Goal: Information Seeking & Learning: Compare options

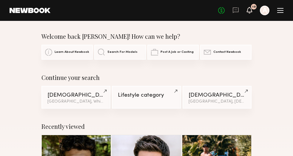
click at [249, 10] on icon at bounding box center [249, 10] width 5 height 4
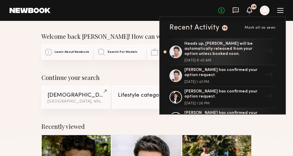
click at [238, 9] on icon at bounding box center [235, 10] width 7 height 7
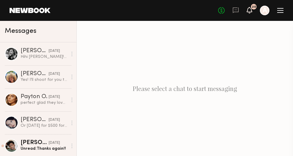
click at [249, 9] on icon at bounding box center [249, 10] width 5 height 4
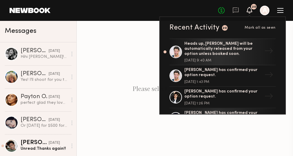
click at [36, 12] on link at bounding box center [30, 10] width 41 height 5
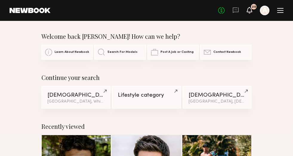
click at [249, 8] on icon at bounding box center [249, 10] width 5 height 4
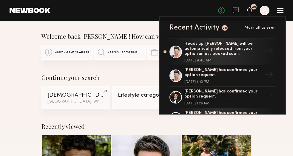
click at [152, 9] on div "Home Models Requests Job Posts Favorites Sign Out No fees up to $5,000 20 Recen…" at bounding box center [166, 11] width 233 height 10
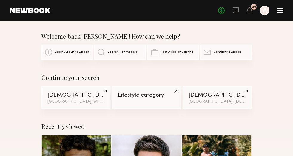
click at [284, 13] on header "Home Models Requests Job Posts Favorites Sign Out No fees up to $5,000 20 A" at bounding box center [146, 10] width 293 height 21
click at [279, 11] on div at bounding box center [280, 10] width 6 height 5
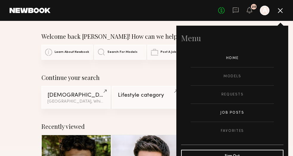
click at [229, 117] on link "Job Posts" at bounding box center [232, 113] width 83 height 18
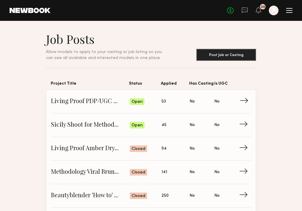
click at [99, 100] on span "Living Proof PDP/UGC shoot" at bounding box center [90, 101] width 79 height 9
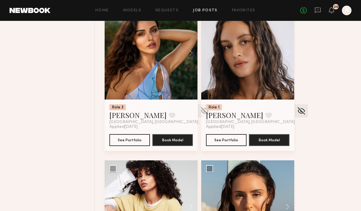
scroll to position [389, 0]
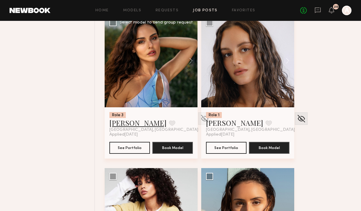
click at [125, 128] on link "Isabella A." at bounding box center [138, 123] width 57 height 10
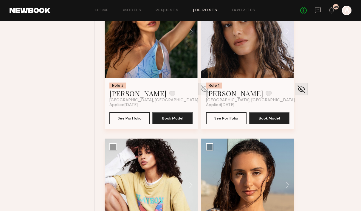
scroll to position [421, 0]
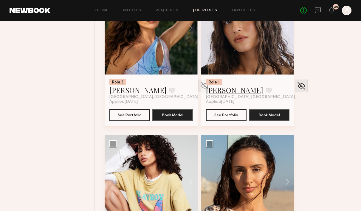
click at [224, 95] on link "Jamie V." at bounding box center [234, 90] width 57 height 10
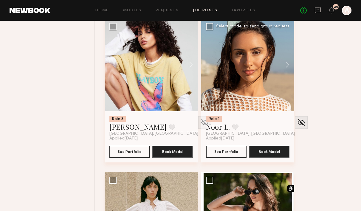
scroll to position [542, 0]
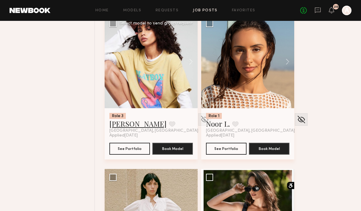
click at [120, 129] on link "Jesi L." at bounding box center [138, 124] width 57 height 10
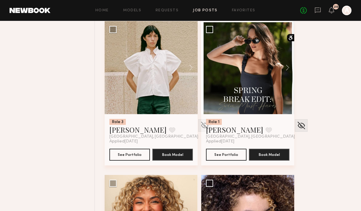
scroll to position [697, 0]
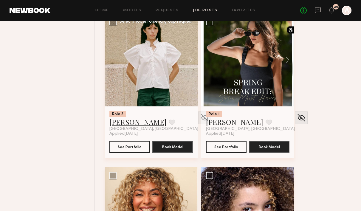
click at [128, 127] on link "Katarina J." at bounding box center [138, 122] width 57 height 10
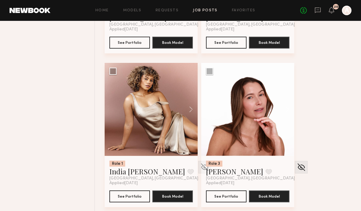
scroll to position [1115, 0]
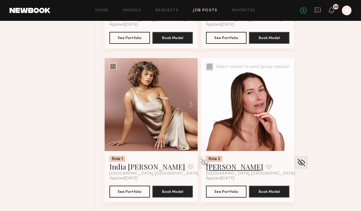
click at [219, 156] on link "Kyna L." at bounding box center [234, 167] width 57 height 10
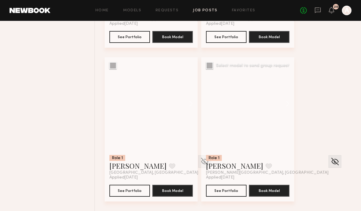
scroll to position [2207, 0]
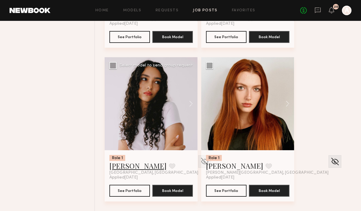
click at [128, 156] on link "Anisa N." at bounding box center [138, 166] width 57 height 10
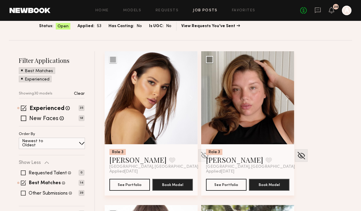
scroll to position [43, 0]
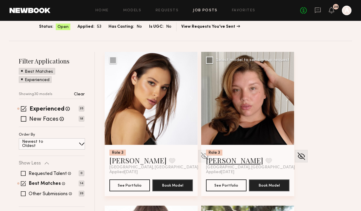
click at [225, 156] on link "Eleena M." at bounding box center [234, 161] width 57 height 10
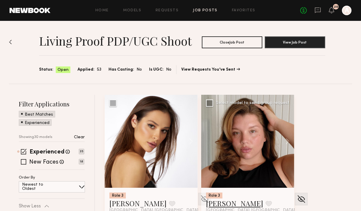
scroll to position [0, 0]
click at [136, 10] on link "Models" at bounding box center [132, 11] width 18 height 4
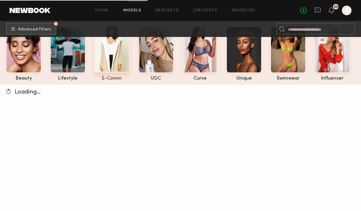
scroll to position [33, 0]
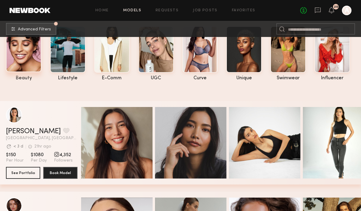
click at [30, 49] on div at bounding box center [24, 49] width 36 height 47
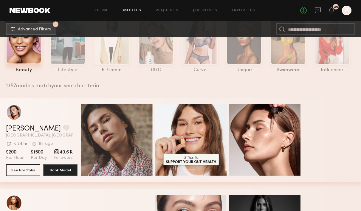
scroll to position [34, 0]
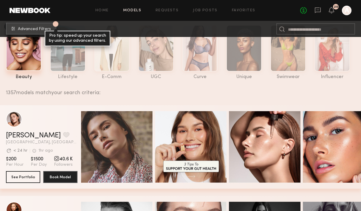
click at [44, 30] on span "Advanced Filters" at bounding box center [34, 29] width 33 height 4
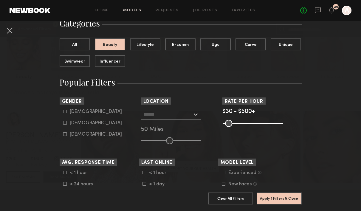
scroll to position [51, 0]
click at [67, 122] on label "Female" at bounding box center [92, 123] width 59 height 4
type input "**"
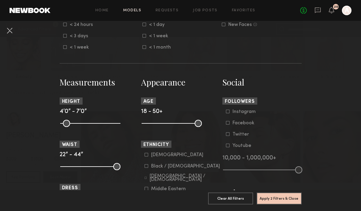
scroll to position [212, 0]
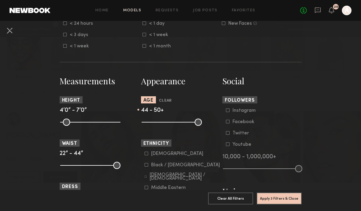
drag, startPoint x: 147, startPoint y: 121, endPoint x: 188, endPoint y: 124, distance: 41.0
type input "**"
click at [188, 124] on input "range" at bounding box center [172, 122] width 60 height 7
click at [281, 156] on button "Apply 3 Filters & Close" at bounding box center [279, 198] width 45 height 12
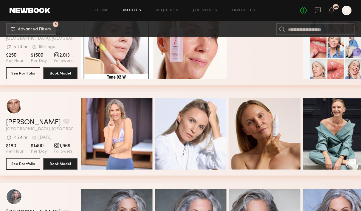
scroll to position [214, 0]
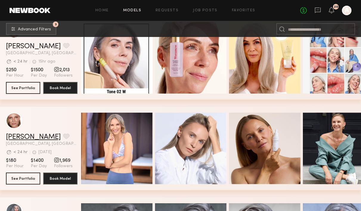
click at [34, 137] on link "Gordana S." at bounding box center [33, 137] width 55 height 7
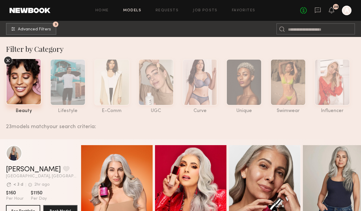
scroll to position [0, 0]
click at [36, 32] on button "3 Advanced Filters" at bounding box center [31, 29] width 50 height 12
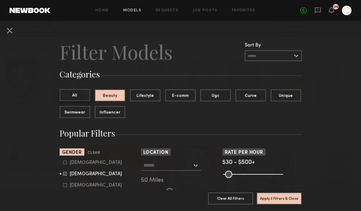
click at [75, 96] on button "All" at bounding box center [75, 95] width 30 height 12
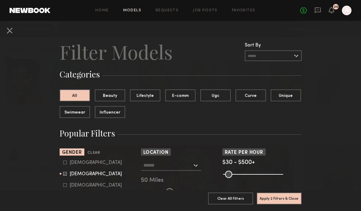
click at [285, 156] on common-button "Apply 2 Filters & Close" at bounding box center [279, 201] width 45 height 16
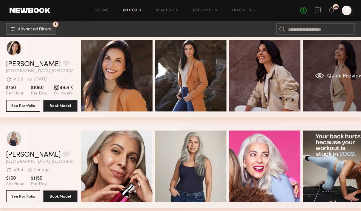
scroll to position [115, 0]
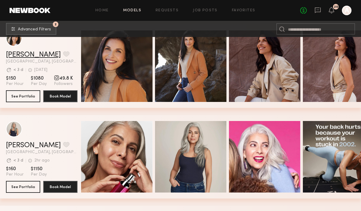
click at [21, 54] on link "Cristina D." at bounding box center [33, 54] width 55 height 7
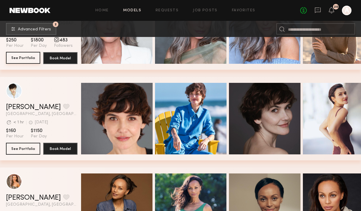
scroll to position [726, 0]
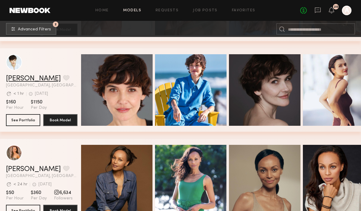
click at [28, 80] on link "Gabriela J." at bounding box center [33, 78] width 55 height 7
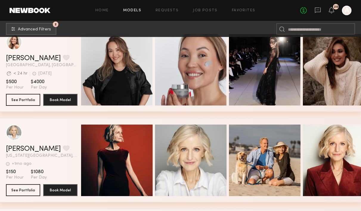
scroll to position [1285, 0]
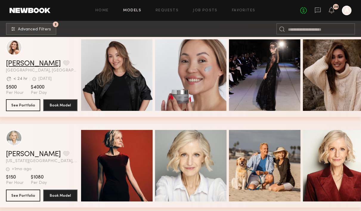
click at [23, 64] on link "Yulia A." at bounding box center [33, 63] width 55 height 7
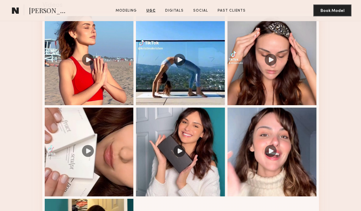
scroll to position [586, 0]
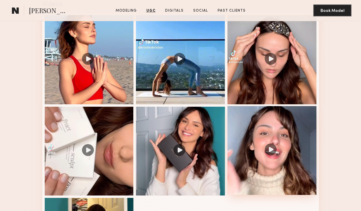
click at [272, 152] on div at bounding box center [272, 150] width 89 height 89
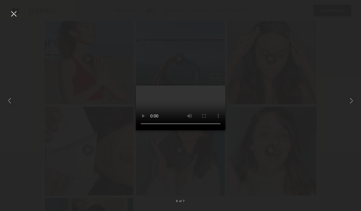
click at [217, 86] on video at bounding box center [181, 108] width 90 height 45
click at [13, 15] on div at bounding box center [14, 14] width 10 height 10
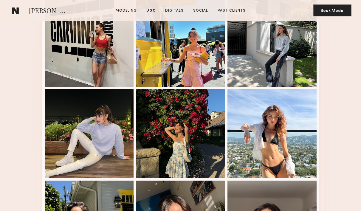
scroll to position [916, 0]
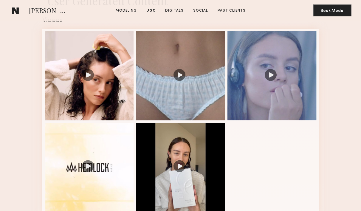
scroll to position [571, 0]
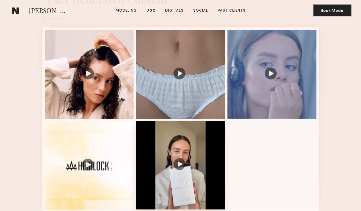
click at [181, 167] on div at bounding box center [180, 165] width 89 height 89
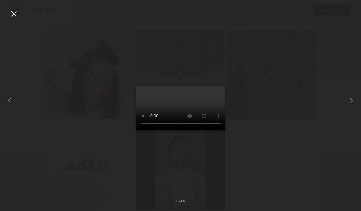
click at [226, 130] on video at bounding box center [181, 108] width 90 height 45
click at [12, 14] on div at bounding box center [14, 14] width 10 height 10
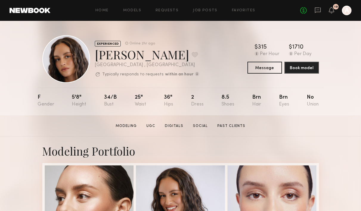
scroll to position [0, 0]
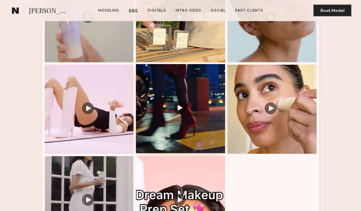
scroll to position [720, 0]
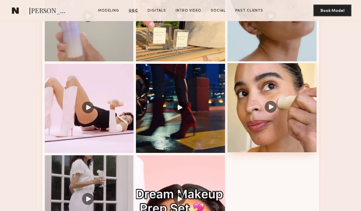
click at [273, 107] on div at bounding box center [272, 107] width 89 height 89
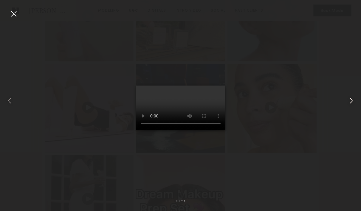
click at [353, 102] on common-icon at bounding box center [352, 101] width 10 height 10
click at [216, 86] on video at bounding box center [181, 108] width 90 height 45
click at [352, 100] on common-icon at bounding box center [352, 101] width 10 height 10
click at [13, 14] on div at bounding box center [14, 14] width 10 height 10
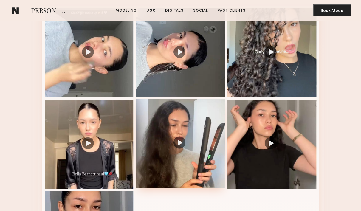
scroll to position [593, 0]
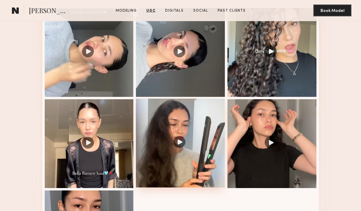
click at [181, 145] on div at bounding box center [180, 143] width 89 height 89
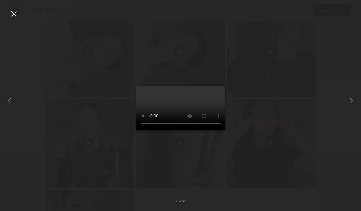
click at [218, 86] on video at bounding box center [181, 108] width 90 height 45
click at [352, 101] on common-icon at bounding box center [352, 101] width 10 height 10
click at [18, 12] on div at bounding box center [14, 14] width 10 height 10
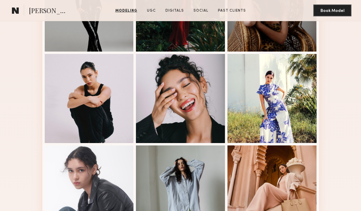
scroll to position [283, 0]
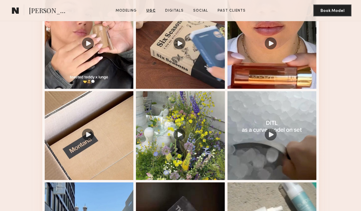
scroll to position [587, 0]
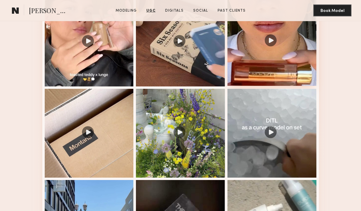
click at [275, 43] on div at bounding box center [272, 41] width 89 height 89
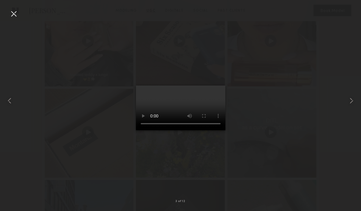
click at [216, 86] on video at bounding box center [181, 108] width 90 height 45
click at [15, 11] on div at bounding box center [14, 14] width 10 height 10
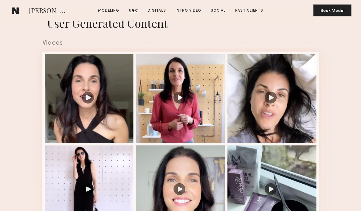
scroll to position [440, 0]
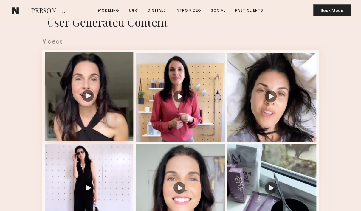
click at [89, 95] on div at bounding box center [89, 96] width 89 height 89
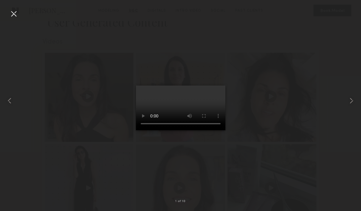
click at [218, 86] on video at bounding box center [181, 108] width 90 height 45
click at [351, 105] on common-icon at bounding box center [352, 101] width 10 height 10
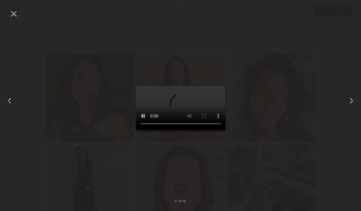
click at [12, 12] on div at bounding box center [14, 14] width 10 height 10
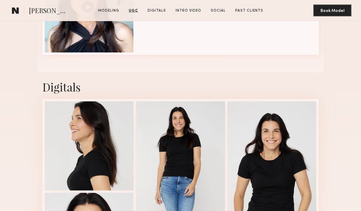
scroll to position [823, 0]
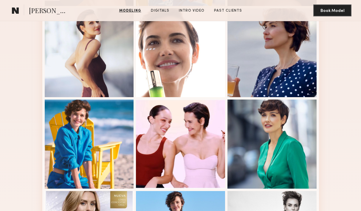
scroll to position [377, 0]
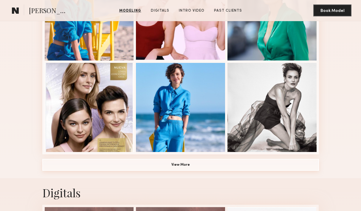
click at [215, 164] on button "View More" at bounding box center [180, 165] width 277 height 12
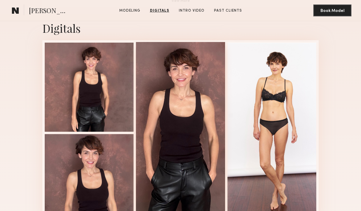
scroll to position [903, 0]
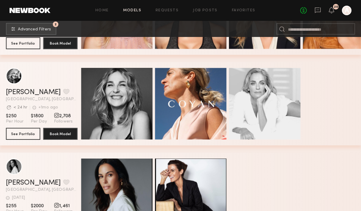
scroll to position [1623, 0]
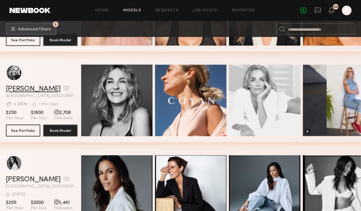
click at [26, 91] on link "Victoria C." at bounding box center [33, 89] width 55 height 7
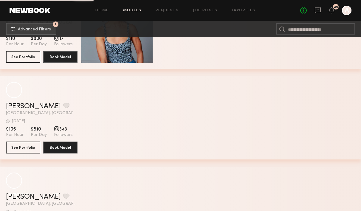
scroll to position [4241, 0]
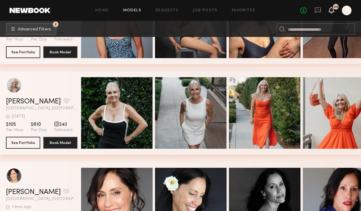
click at [333, 9] on icon at bounding box center [331, 10] width 5 height 4
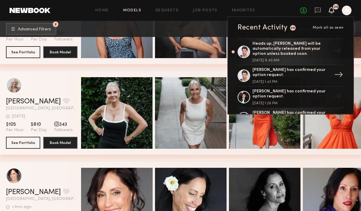
drag, startPoint x: 313, startPoint y: 66, endPoint x: 313, endPoint y: 79, distance: 13.4
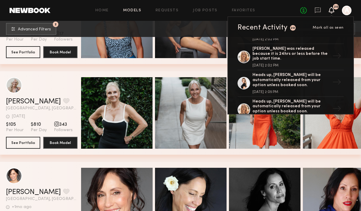
scroll to position [1472, 0]
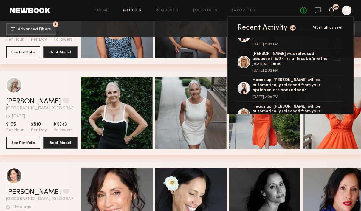
click at [266, 150] on link "Monique B. has confirmed your option request. July 25, 2025 @ 2:53 PM →" at bounding box center [291, 160] width 106 height 21
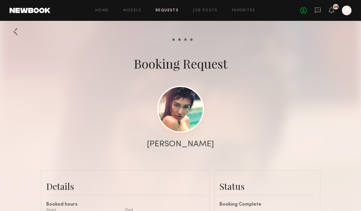
scroll to position [467, 0]
click at [200, 104] on link at bounding box center [180, 109] width 47 height 47
click at [127, 12] on link "Models" at bounding box center [132, 11] width 18 height 4
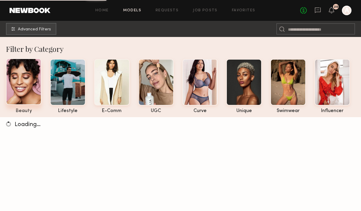
click at [23, 81] on div at bounding box center [24, 81] width 36 height 47
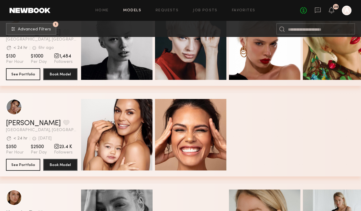
scroll to position [352, 0]
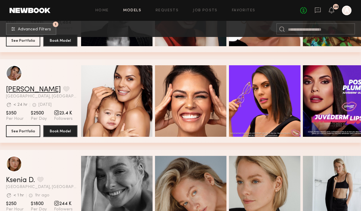
click at [24, 90] on link "Jesiree D." at bounding box center [33, 89] width 55 height 7
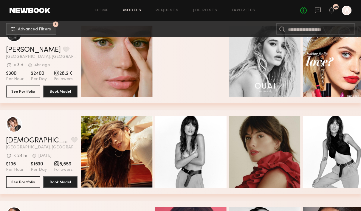
scroll to position [1340, 0]
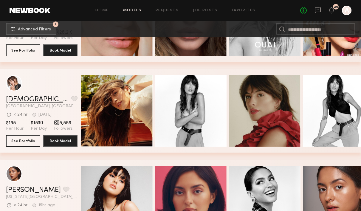
click at [17, 103] on link "Kristen J." at bounding box center [37, 99] width 63 height 7
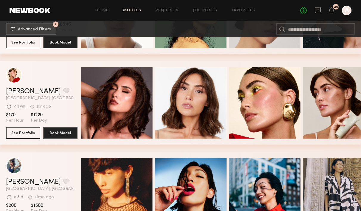
scroll to position [1713, 0]
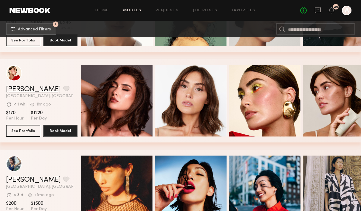
click at [21, 90] on link "Louise M." at bounding box center [33, 89] width 55 height 7
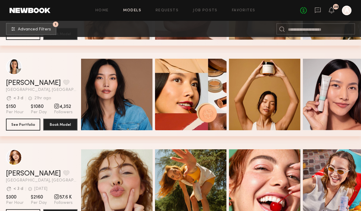
scroll to position [2186, 0]
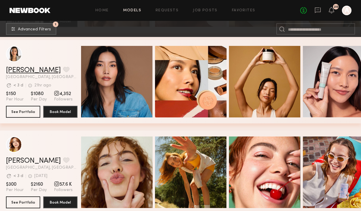
click at [18, 70] on link "Arisa N." at bounding box center [33, 70] width 55 height 7
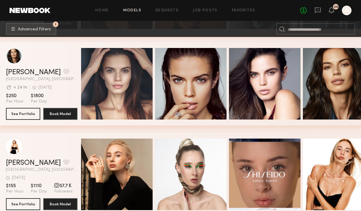
scroll to position [2460, 0]
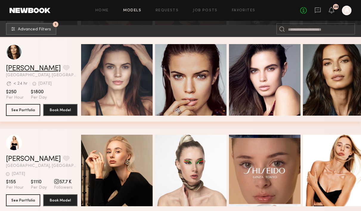
click at [17, 72] on link "Michaela V." at bounding box center [33, 68] width 55 height 7
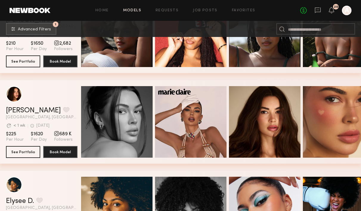
scroll to position [2700, 0]
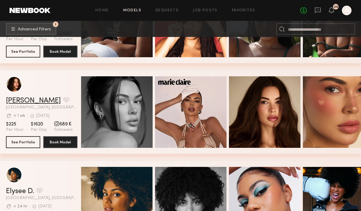
click at [30, 102] on link "Jessica N." at bounding box center [33, 100] width 55 height 7
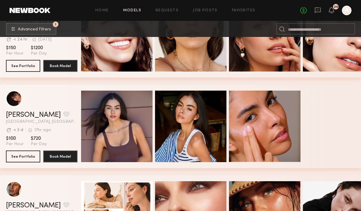
scroll to position [3344, 0]
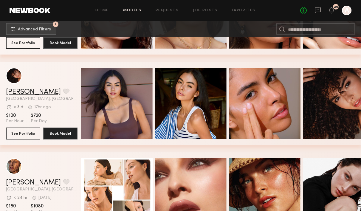
click at [26, 92] on link "Ágatha F." at bounding box center [33, 92] width 55 height 7
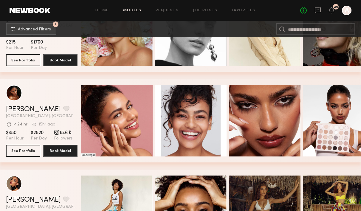
scroll to position [3786, 0]
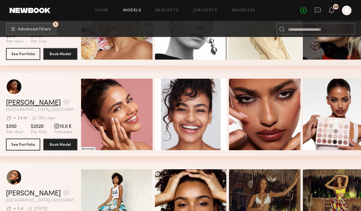
click at [25, 101] on link "Sabrina A." at bounding box center [33, 103] width 55 height 7
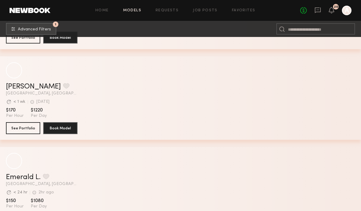
scroll to position [5492, 0]
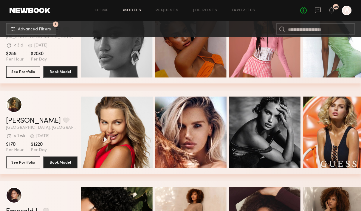
click at [30, 117] on header "Rachel M. Favorite Los Angeles, CA Avg. request response time < 1 wk 2d ago Las…" at bounding box center [42, 113] width 72 height 33
click at [30, 120] on link "Rachel M." at bounding box center [33, 121] width 55 height 7
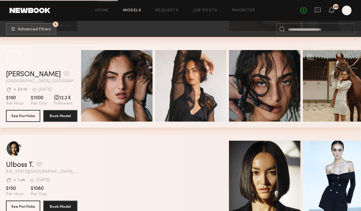
scroll to position [9621, 0]
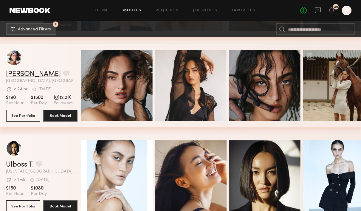
click at [20, 73] on link "Moe S." at bounding box center [33, 74] width 55 height 7
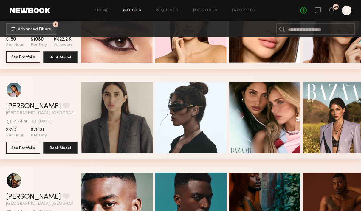
scroll to position [10246, 0]
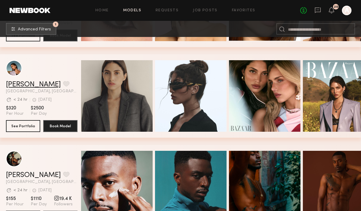
click at [16, 86] on link "Lara G." at bounding box center [33, 84] width 55 height 7
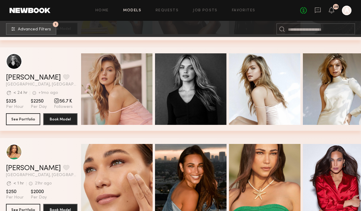
scroll to position [12324, 0]
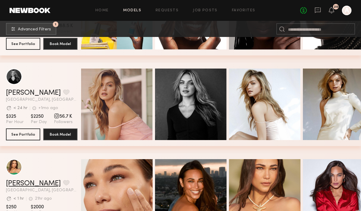
click at [14, 184] on link "Lisa D." at bounding box center [33, 183] width 55 height 7
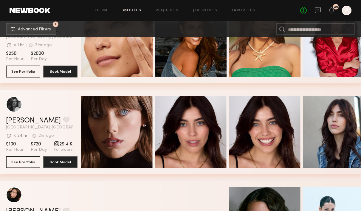
scroll to position [12528, 0]
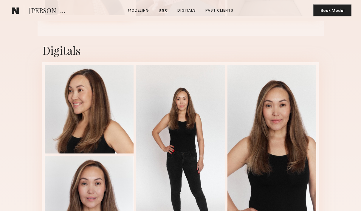
scroll to position [692, 0]
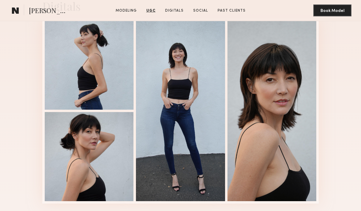
scroll to position [1021, 0]
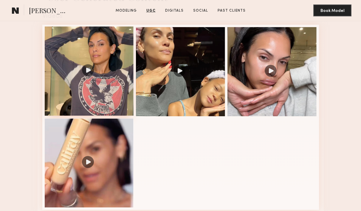
scroll to position [574, 0]
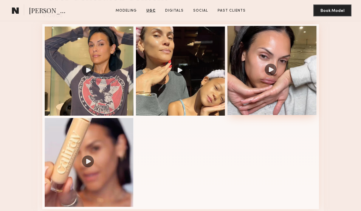
click at [272, 68] on div at bounding box center [272, 70] width 89 height 89
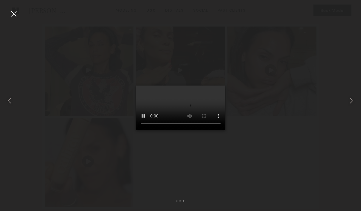
click at [11, 17] on div at bounding box center [14, 14] width 10 height 10
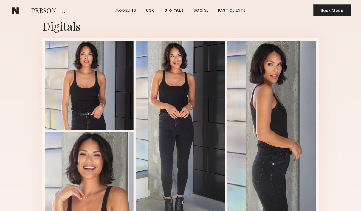
scroll to position [791, 0]
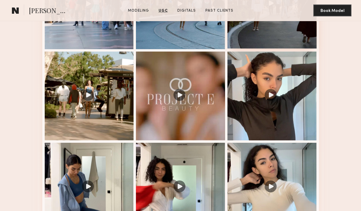
scroll to position [644, 0]
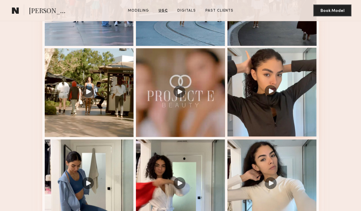
click at [275, 104] on div at bounding box center [272, 92] width 89 height 89
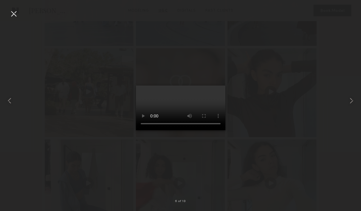
click at [15, 12] on div at bounding box center [14, 14] width 10 height 10
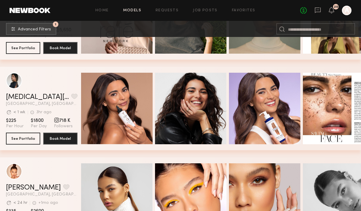
scroll to position [13410, 0]
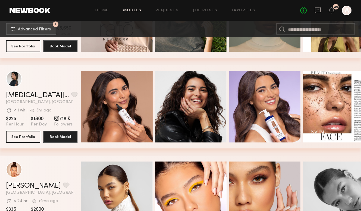
click at [27, 100] on div "Kyra S. Favorite Los Angeles, CA Avg. request response time < 1 wk 3hr ago Last…" at bounding box center [42, 98] width 72 height 13
click at [19, 97] on link "Kyra S." at bounding box center [37, 95] width 63 height 7
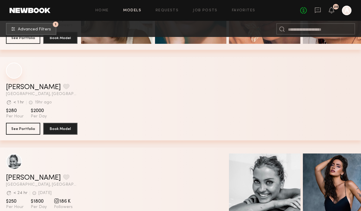
scroll to position [16599, 0]
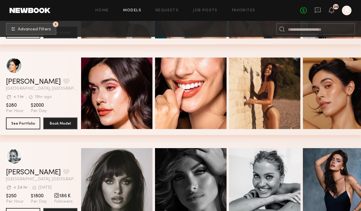
click at [21, 78] on header "Leah B. Favorite Los Angeles, CA Avg. request response time < 1 hr 19hr ago Las…" at bounding box center [42, 74] width 72 height 33
click at [22, 82] on link "Leah B." at bounding box center [33, 81] width 55 height 7
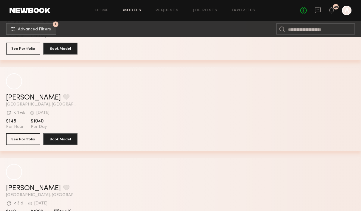
scroll to position [18573, 0]
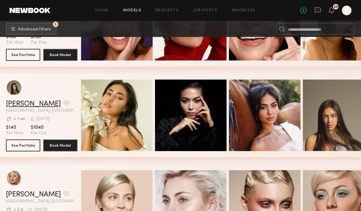
click at [24, 106] on link "Assiya M." at bounding box center [33, 104] width 55 height 7
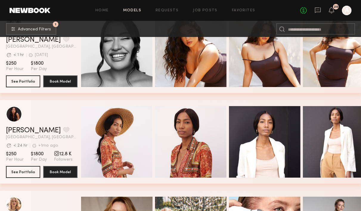
scroll to position [18786, 0]
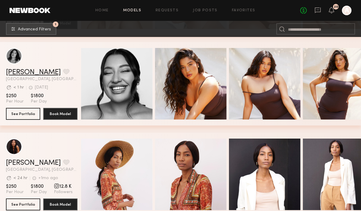
click at [27, 75] on link "Nicole S." at bounding box center [33, 72] width 55 height 7
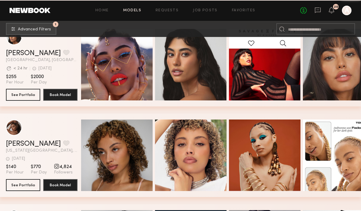
scroll to position [19442, 0]
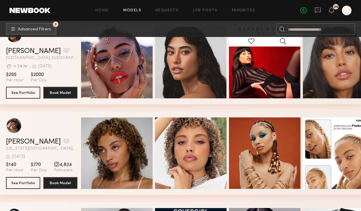
click at [23, 55] on div "Camila R. Favorite Los Angeles, CA Avg. request response time < 24 hr 3d ago La…" at bounding box center [42, 54] width 72 height 13
click at [23, 51] on link "Camila R." at bounding box center [33, 51] width 55 height 7
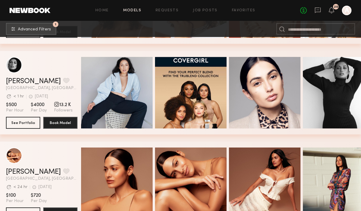
scroll to position [19586, 0]
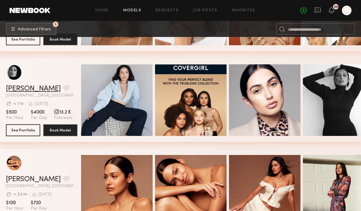
click at [28, 88] on link "Connie B." at bounding box center [33, 88] width 55 height 7
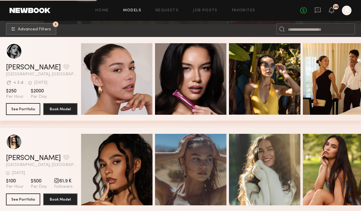
scroll to position [21408, 0]
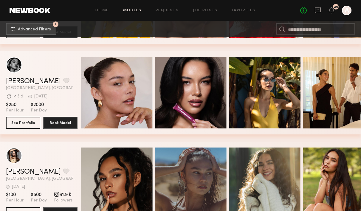
click at [24, 80] on link "Vanessa B." at bounding box center [33, 81] width 55 height 7
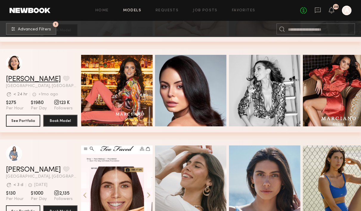
scroll to position [25056, 0]
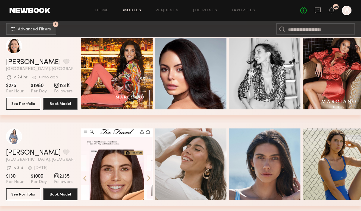
click at [23, 62] on link "Emelina A." at bounding box center [33, 62] width 55 height 7
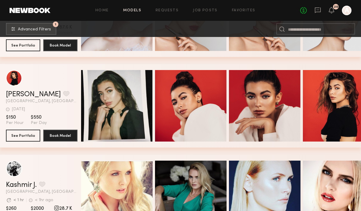
scroll to position [25304, 0]
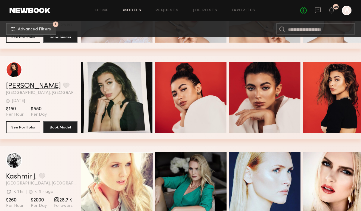
click at [25, 84] on link "Isabella C." at bounding box center [33, 86] width 55 height 7
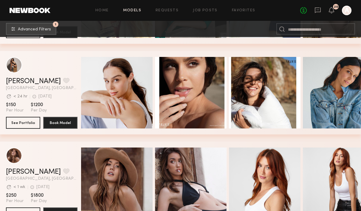
scroll to position [25491, 0]
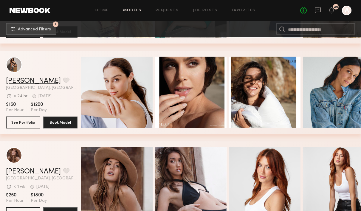
click at [26, 81] on link "Claire A." at bounding box center [33, 81] width 55 height 7
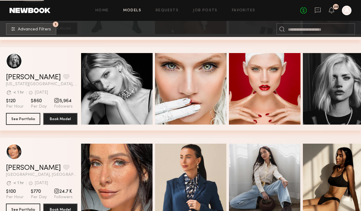
scroll to position [29124, 0]
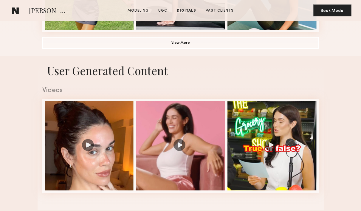
scroll to position [484, 0]
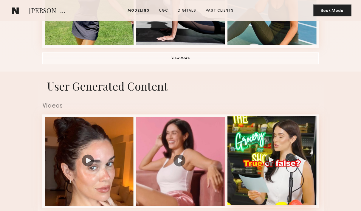
click at [271, 155] on div at bounding box center [272, 160] width 89 height 89
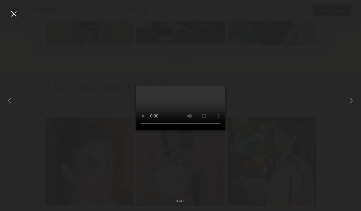
click at [225, 130] on video at bounding box center [181, 108] width 90 height 45
click at [12, 13] on div at bounding box center [14, 14] width 10 height 10
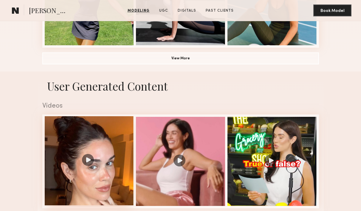
click at [87, 160] on div at bounding box center [89, 160] width 89 height 89
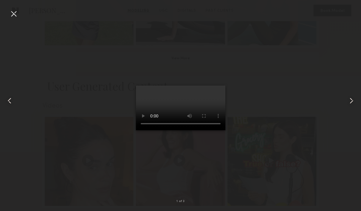
click at [12, 15] on div at bounding box center [14, 14] width 10 height 10
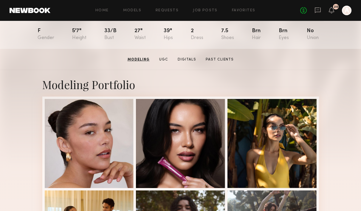
scroll to position [65, 0]
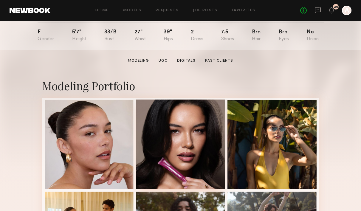
click at [203, 148] on div at bounding box center [180, 144] width 89 height 89
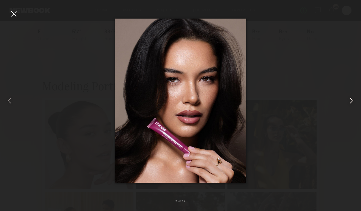
click at [355, 116] on div at bounding box center [354, 101] width 14 height 183
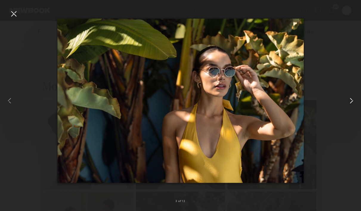
click at [355, 116] on div at bounding box center [354, 101] width 14 height 183
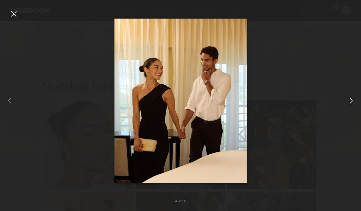
click at [355, 116] on div at bounding box center [354, 101] width 14 height 183
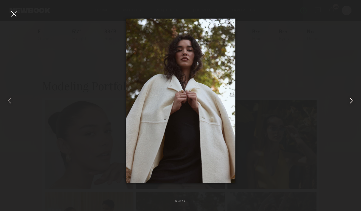
click at [355, 116] on div at bounding box center [354, 101] width 14 height 183
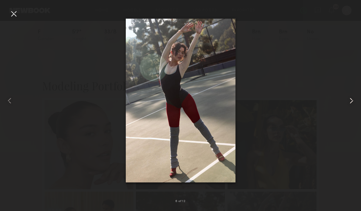
click at [355, 116] on div at bounding box center [354, 101] width 14 height 183
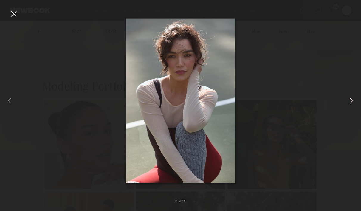
click at [355, 116] on div at bounding box center [354, 101] width 14 height 183
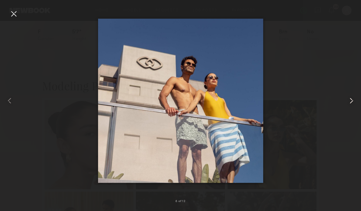
click at [355, 116] on div at bounding box center [354, 101] width 14 height 183
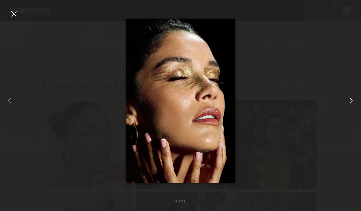
click at [355, 116] on div at bounding box center [354, 101] width 14 height 183
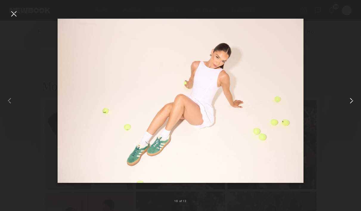
click at [355, 116] on div at bounding box center [354, 101] width 14 height 183
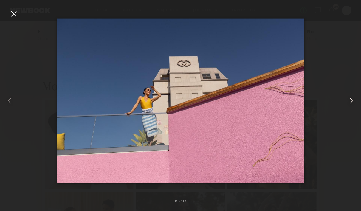
click at [355, 116] on div at bounding box center [354, 101] width 14 height 183
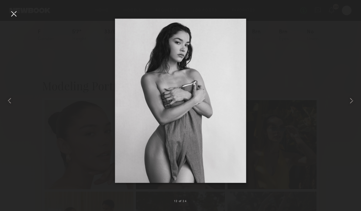
click at [15, 16] on div at bounding box center [14, 14] width 10 height 10
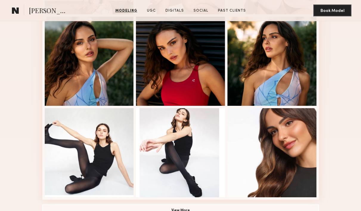
scroll to position [338, 0]
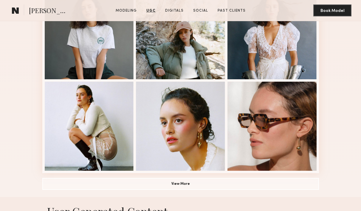
scroll to position [355, 0]
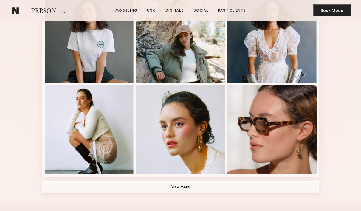
click at [208, 189] on button "View More" at bounding box center [180, 187] width 277 height 12
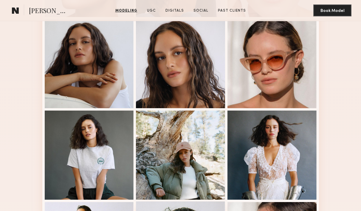
scroll to position [233, 0]
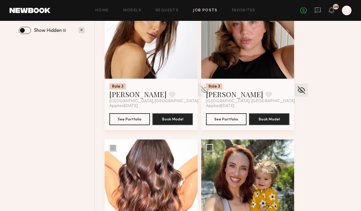
scroll to position [270, 0]
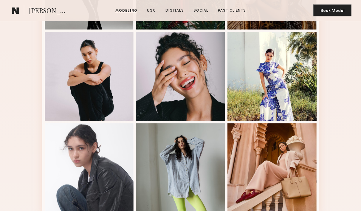
scroll to position [309, 0]
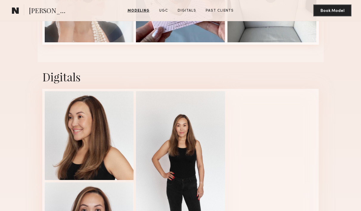
scroll to position [648, 0]
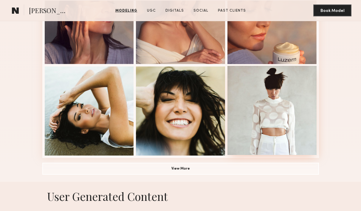
scroll to position [375, 0]
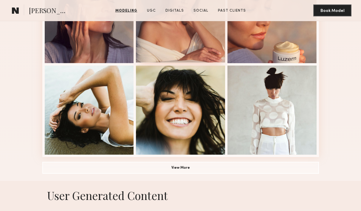
click at [193, 47] on div at bounding box center [180, 17] width 89 height 89
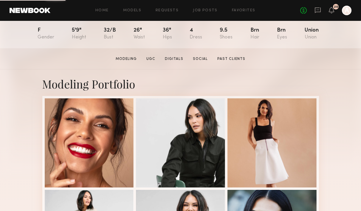
scroll to position [72, 0]
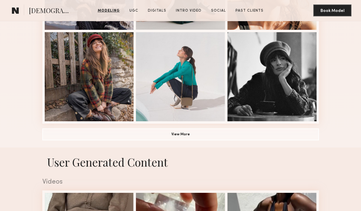
scroll to position [414, 0]
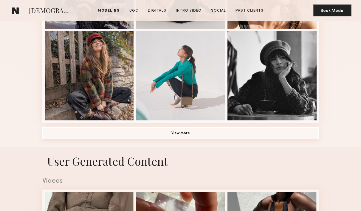
click at [246, 127] on button "View More" at bounding box center [180, 133] width 277 height 12
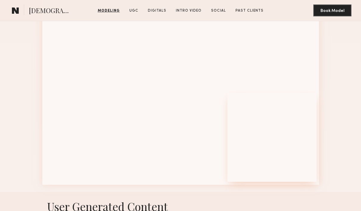
scroll to position [742, 0]
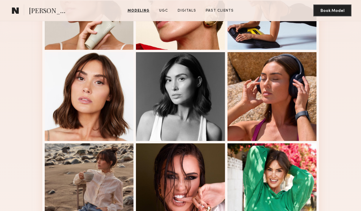
scroll to position [206, 0]
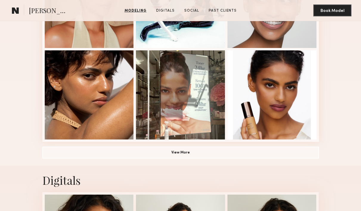
scroll to position [396, 0]
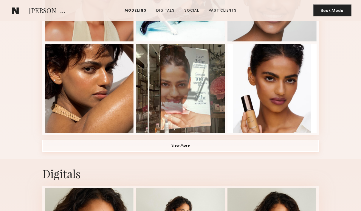
click at [222, 147] on button "View More" at bounding box center [180, 146] width 277 height 12
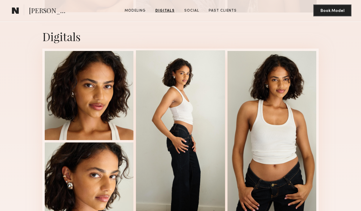
scroll to position [885, 0]
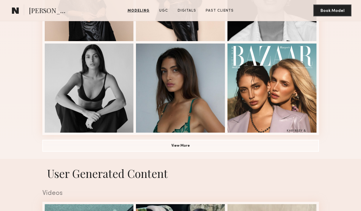
scroll to position [397, 0]
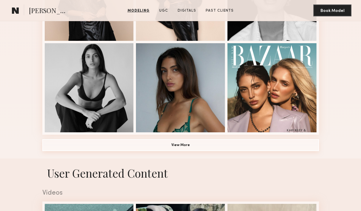
click at [258, 150] on button "View More" at bounding box center [180, 145] width 277 height 12
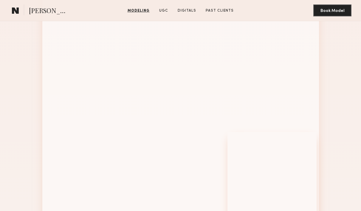
scroll to position [583, 0]
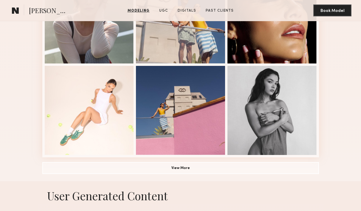
scroll to position [376, 0]
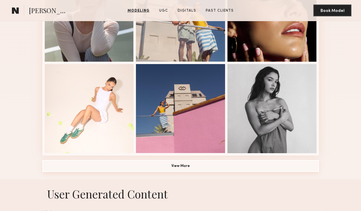
click at [205, 168] on button "View More" at bounding box center [180, 166] width 277 height 12
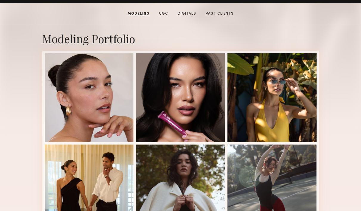
scroll to position [108, 0]
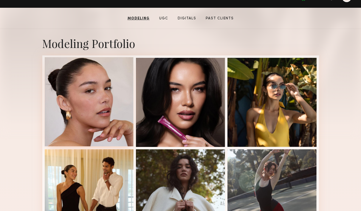
click at [118, 134] on div at bounding box center [89, 101] width 89 height 89
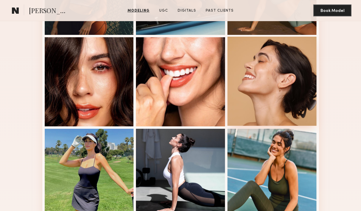
scroll to position [310, 0]
